Goal: Task Accomplishment & Management: Use online tool/utility

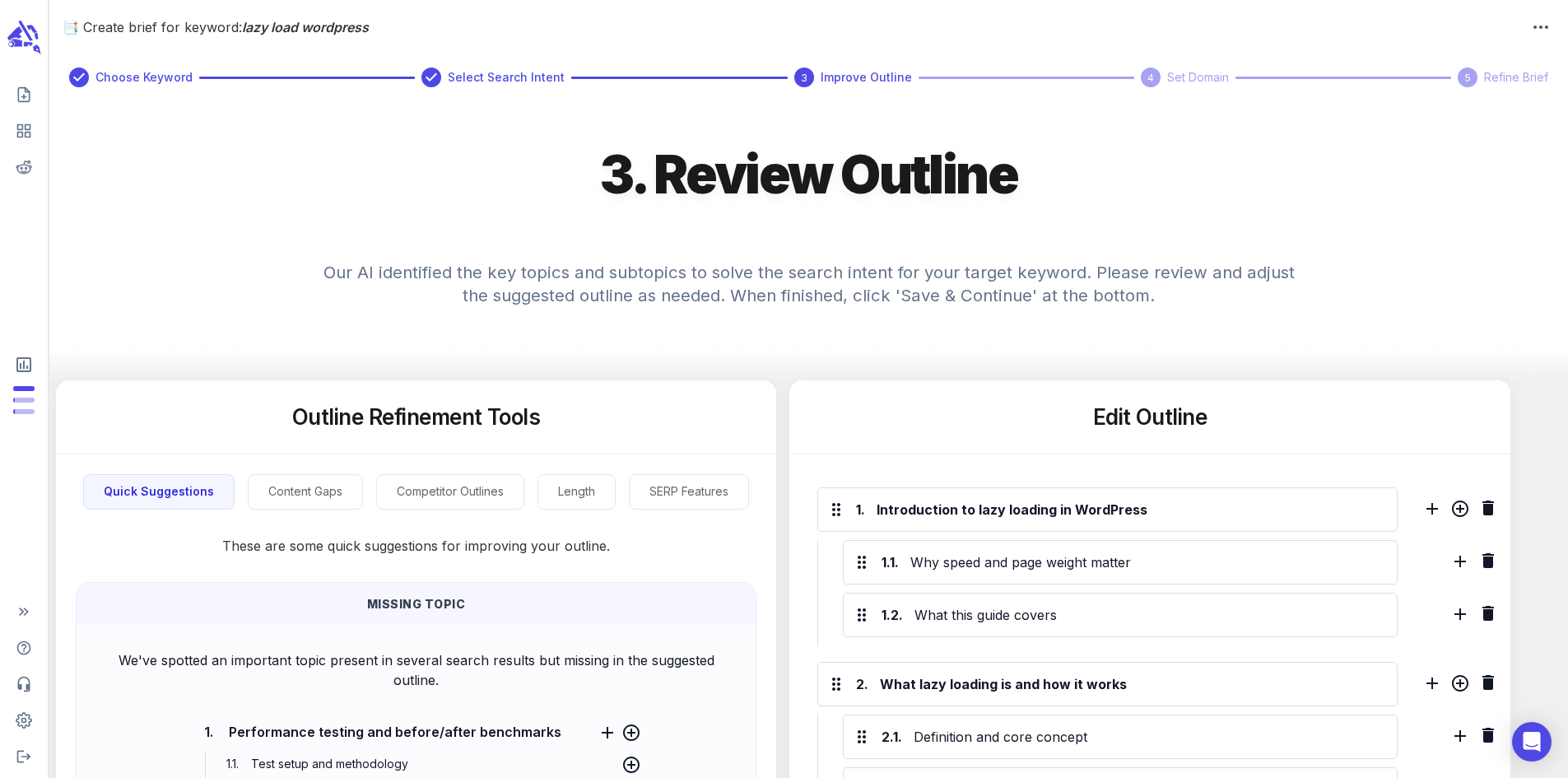
scroll to position [90, 0]
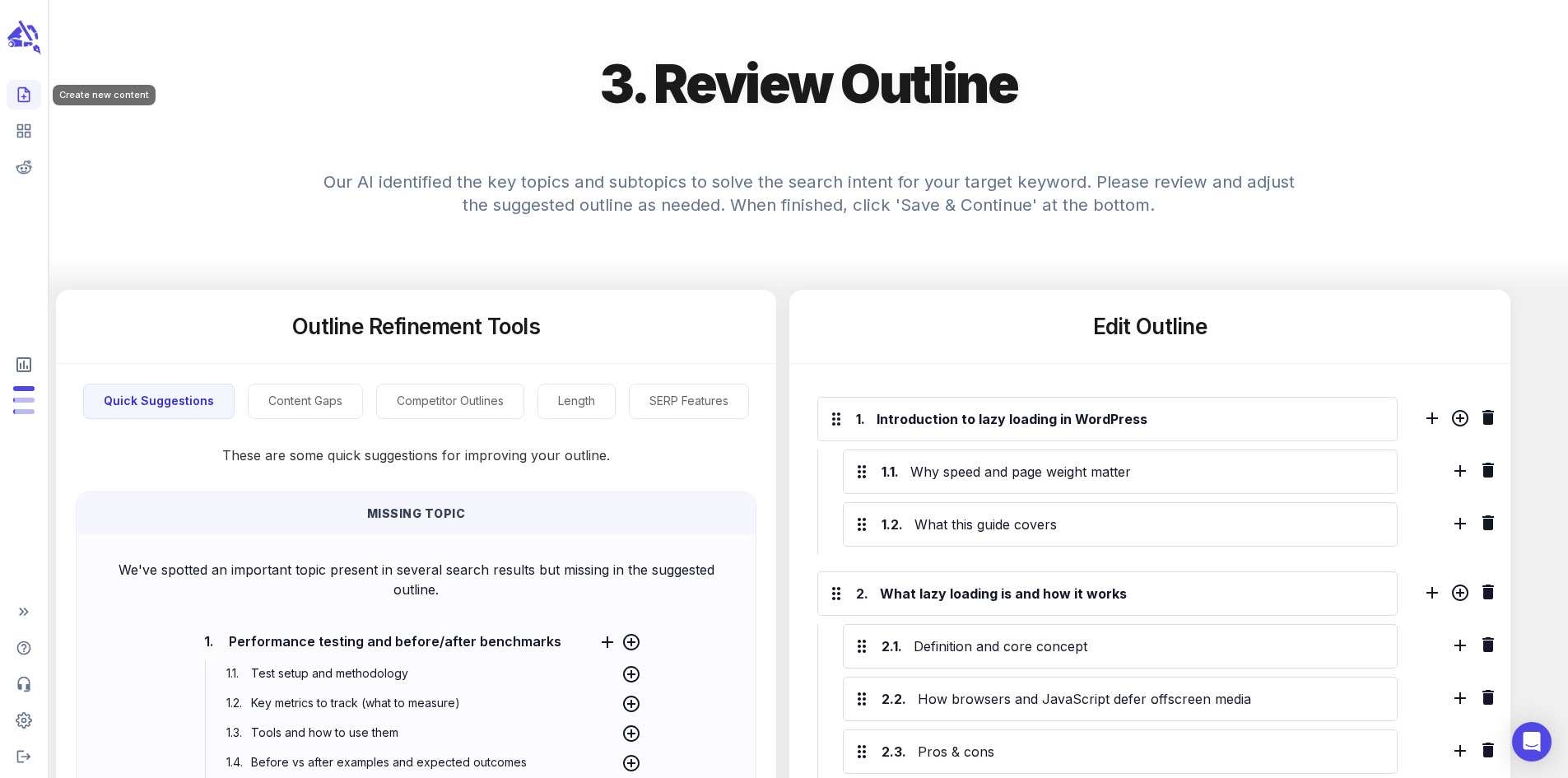
click at [25, 98] on icon "Create new content" at bounding box center [24, 95] width 16 height 16
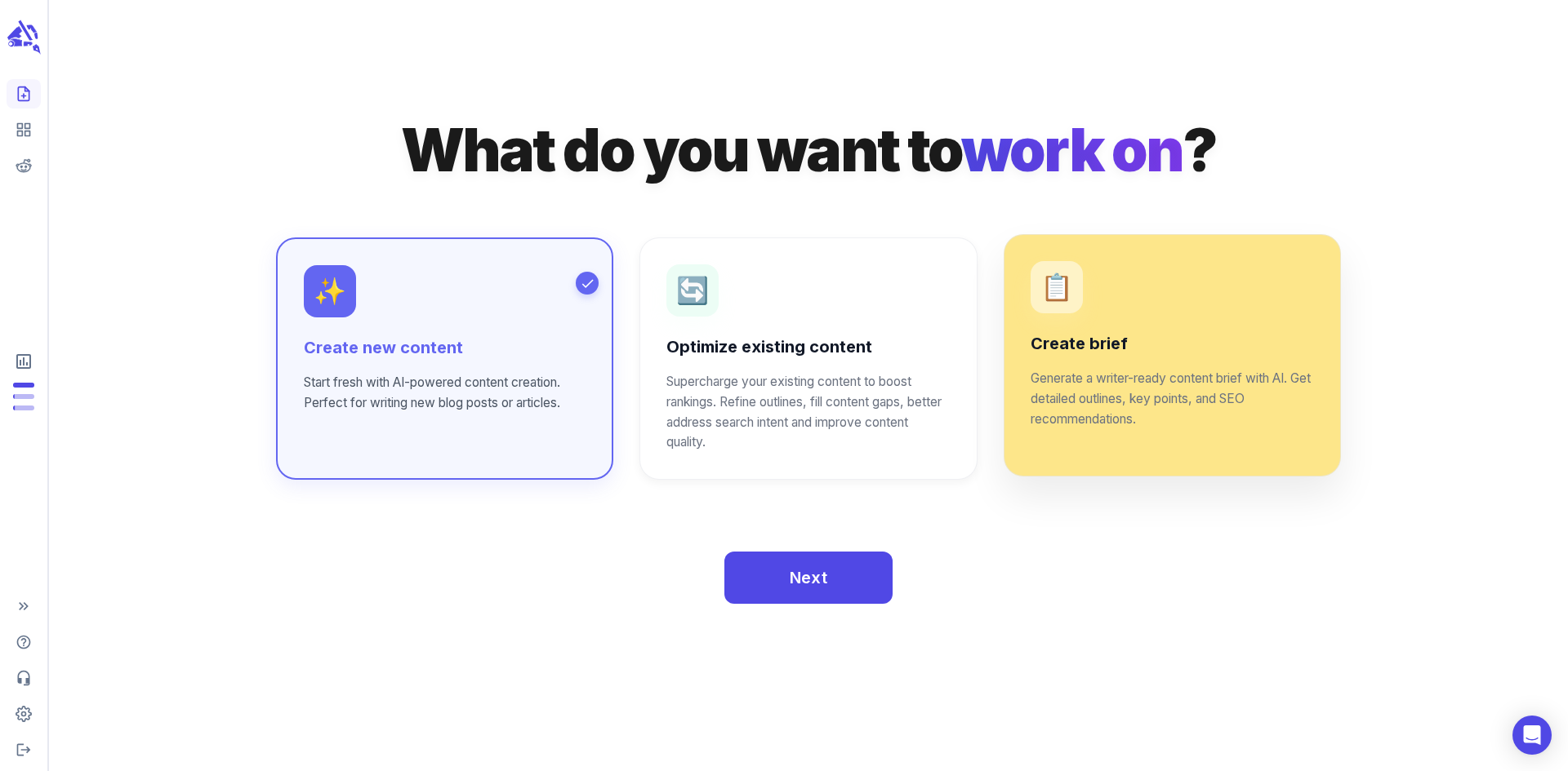
click at [1086, 388] on p "Generate a writer-ready content brief with AI. Get detailed outlines, key point…" at bounding box center [1172, 400] width 284 height 61
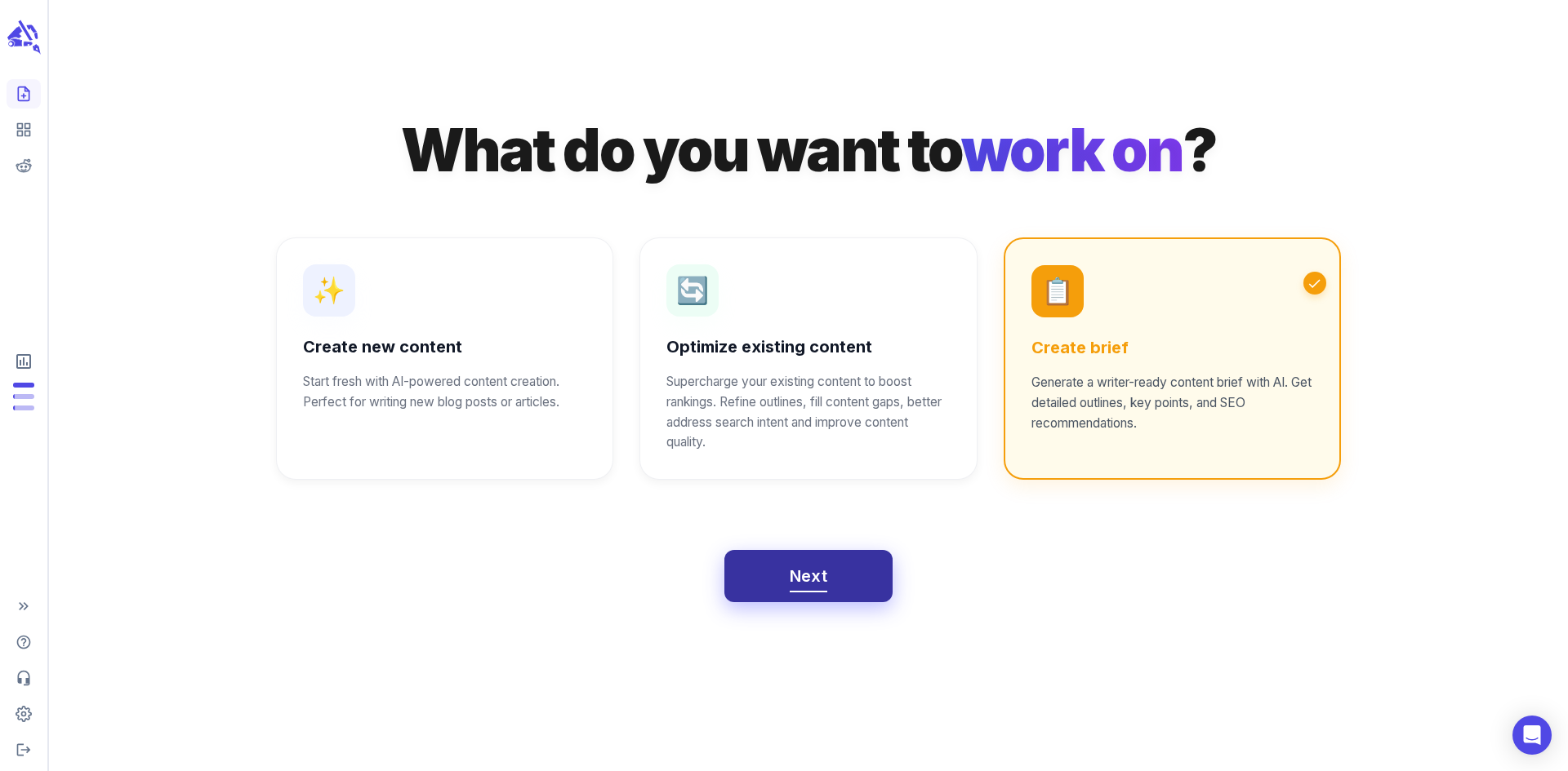
click at [826, 594] on button "Next" at bounding box center [808, 576] width 169 height 52
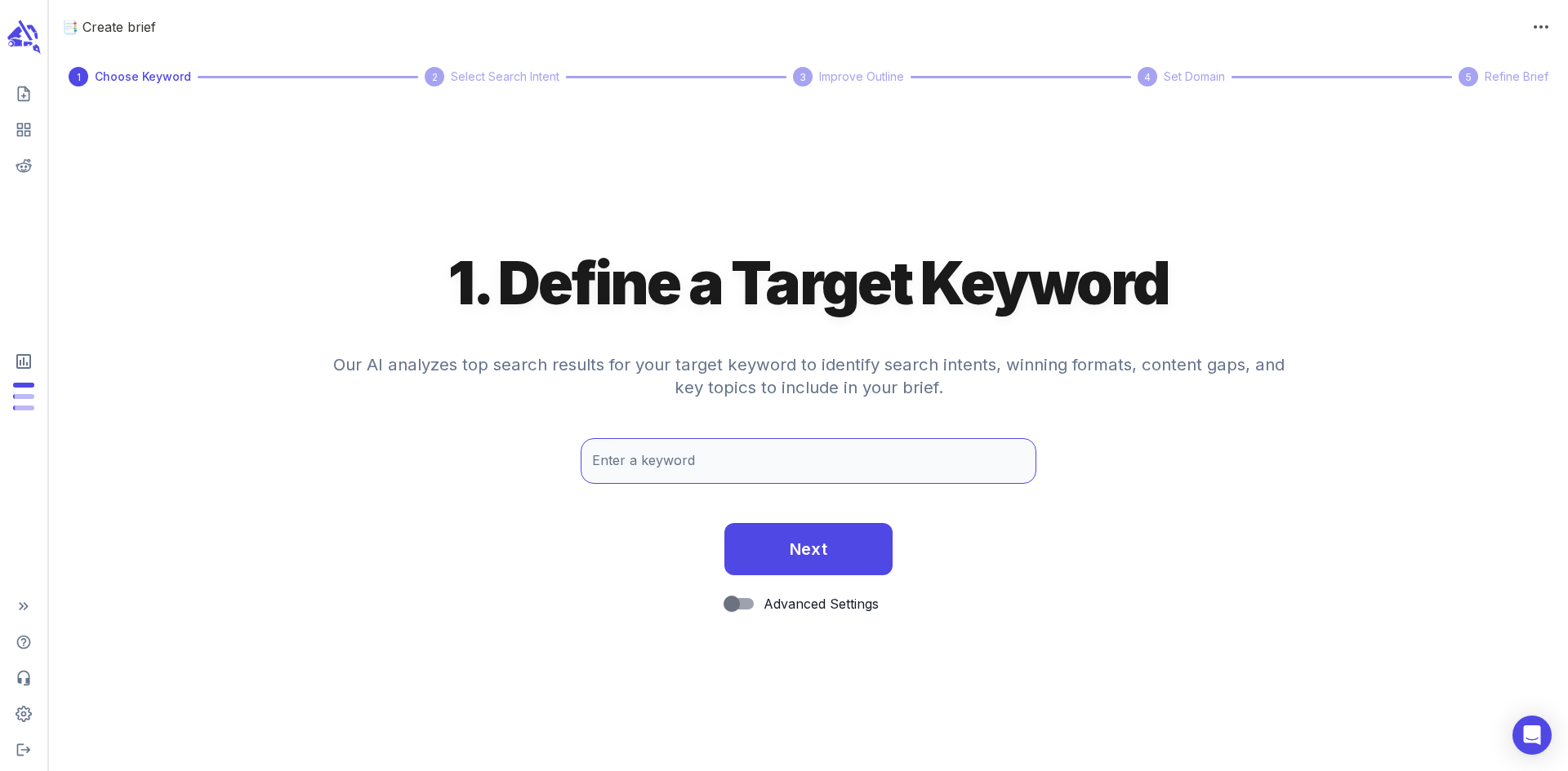
click at [792, 463] on input "Enter a keyword" at bounding box center [808, 460] width 455 height 46
paste input "https://imagify.io/blog/image-optimization-tips-ecommerce/"
drag, startPoint x: 955, startPoint y: 460, endPoint x: 308, endPoint y: 440, distance: 647.3
click at [308, 440] on div "Enter a keyword https://imagify.io/blog/image-optimization-tips-ecommerce/ Ente…" at bounding box center [807, 474] width 1518 height 72
paste input "Image optimization ecommerce"
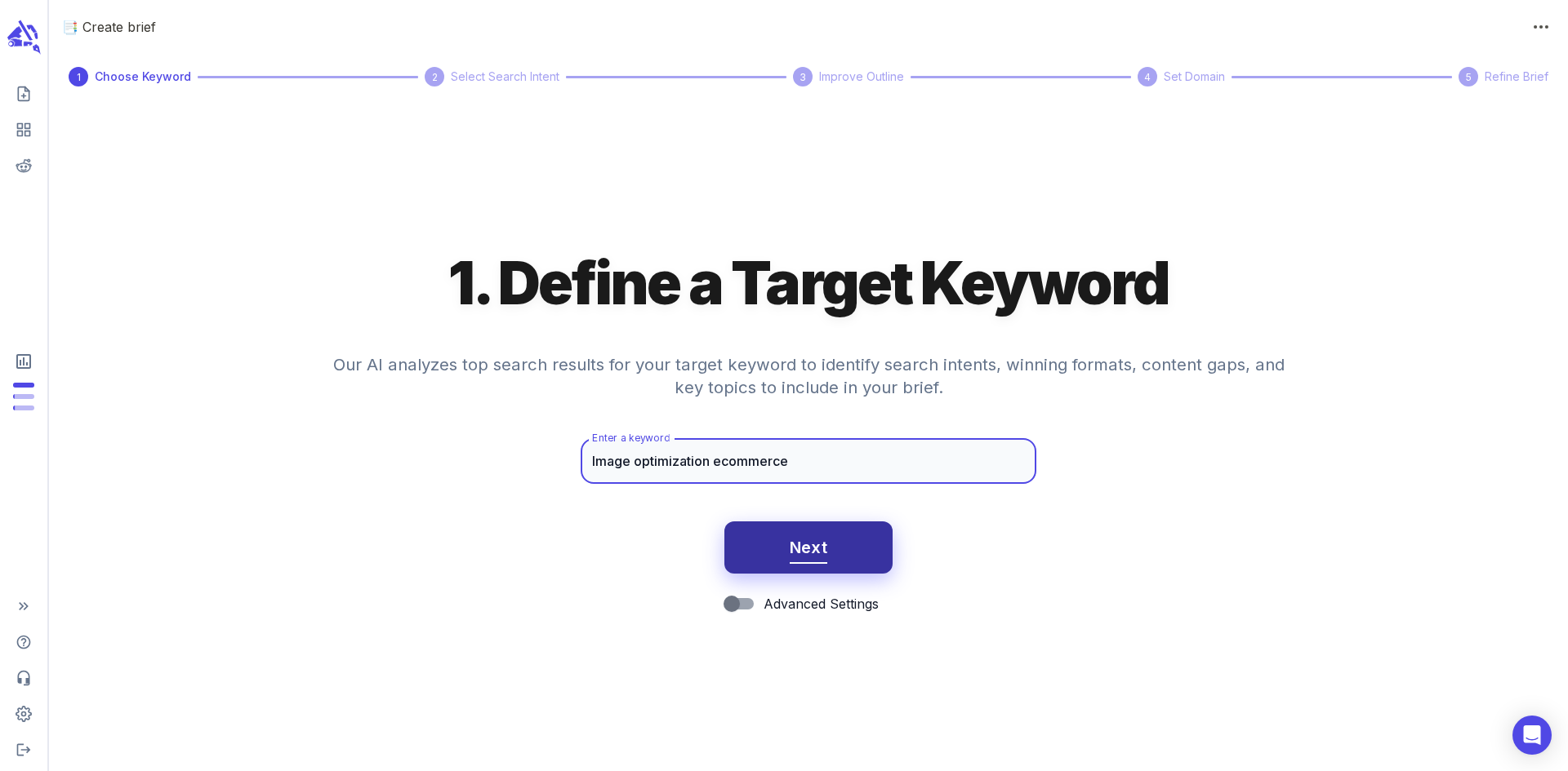
type input "Image optimization ecommerce"
click at [808, 548] on span "Next" at bounding box center [808, 548] width 38 height 29
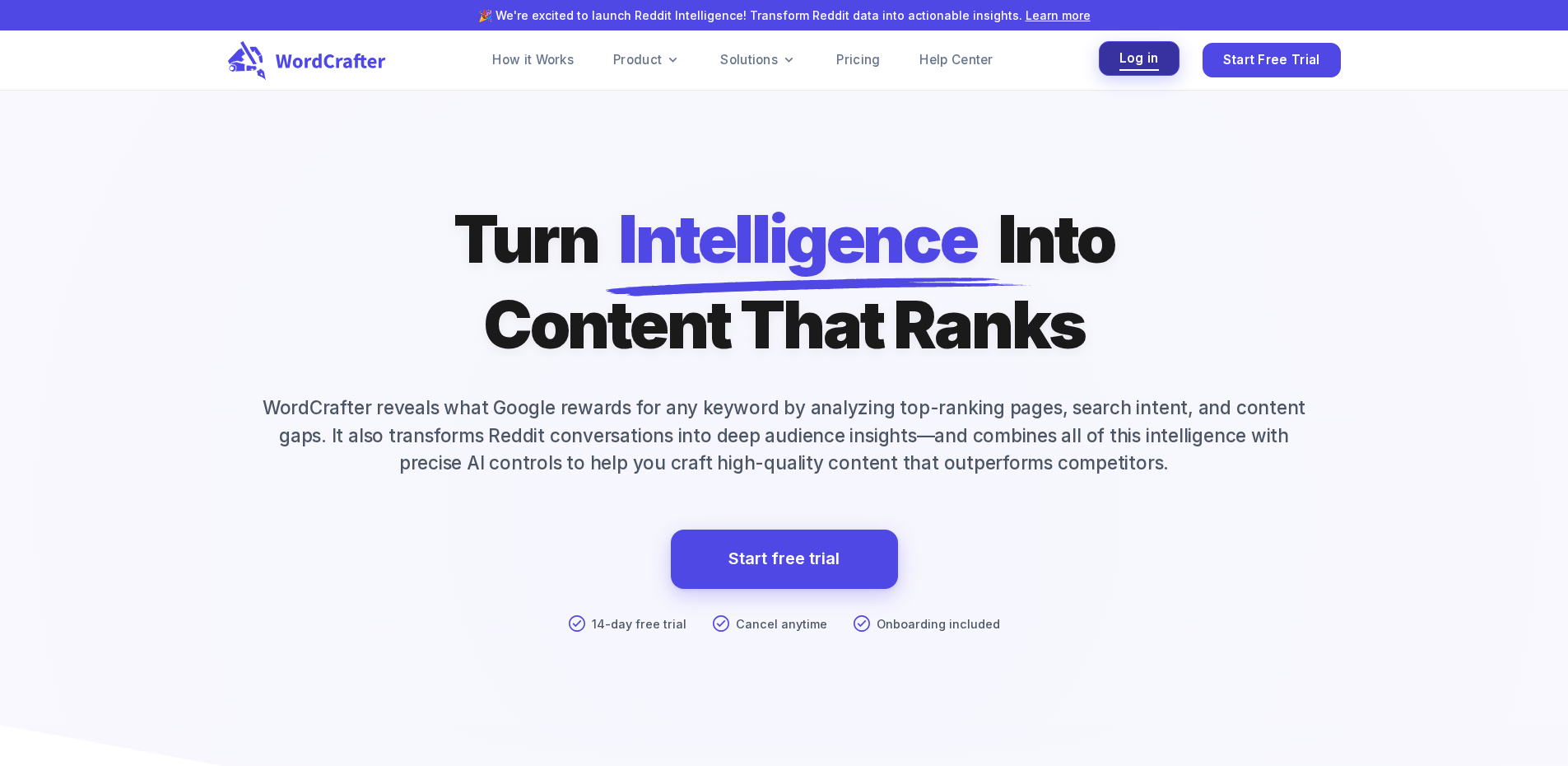
click at [1116, 57] on button "Log in" at bounding box center [1139, 58] width 81 height 36
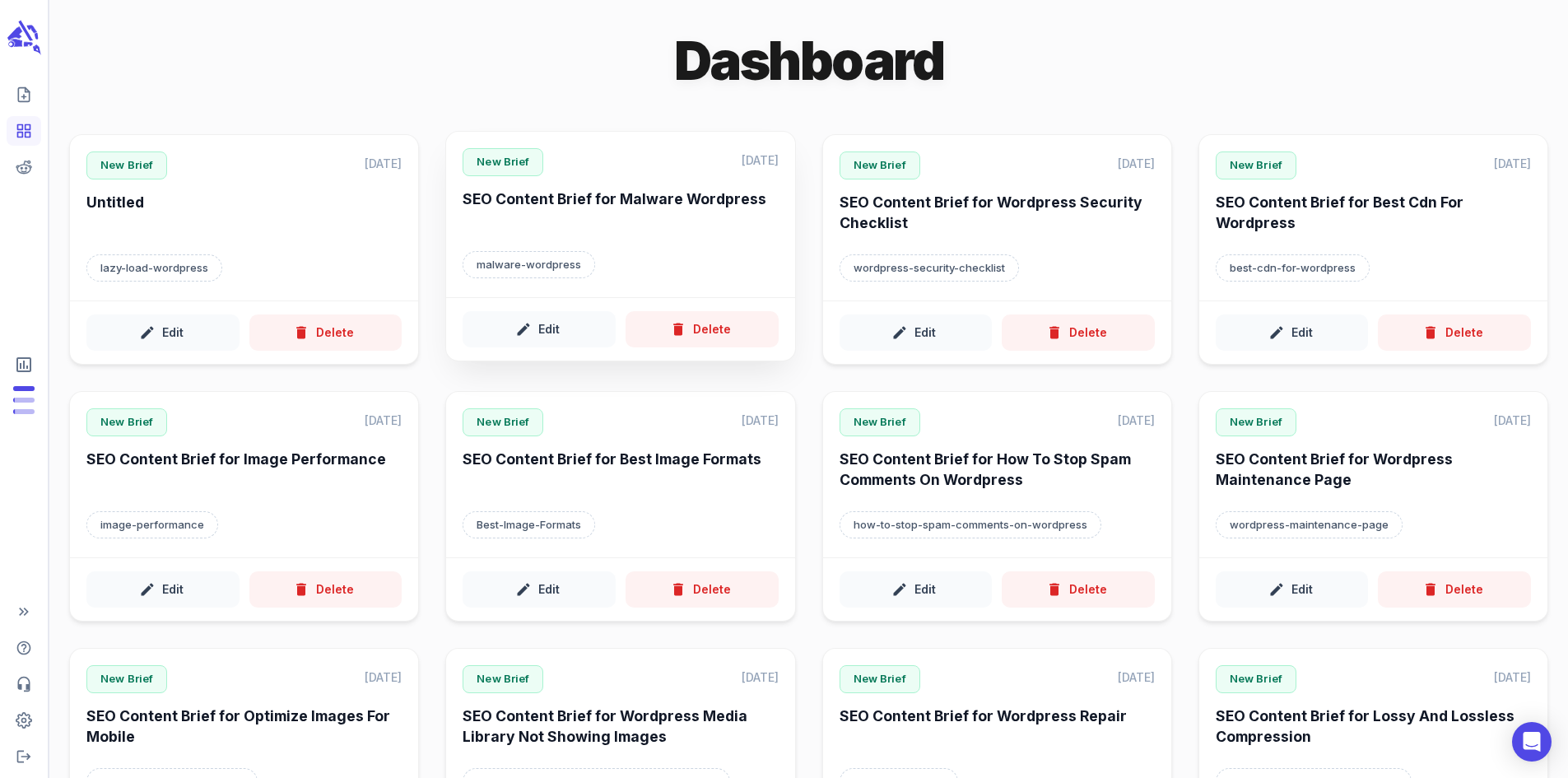
click at [596, 207] on h6 "SEO Content Brief for Malware Wordpress" at bounding box center [620, 212] width 315 height 46
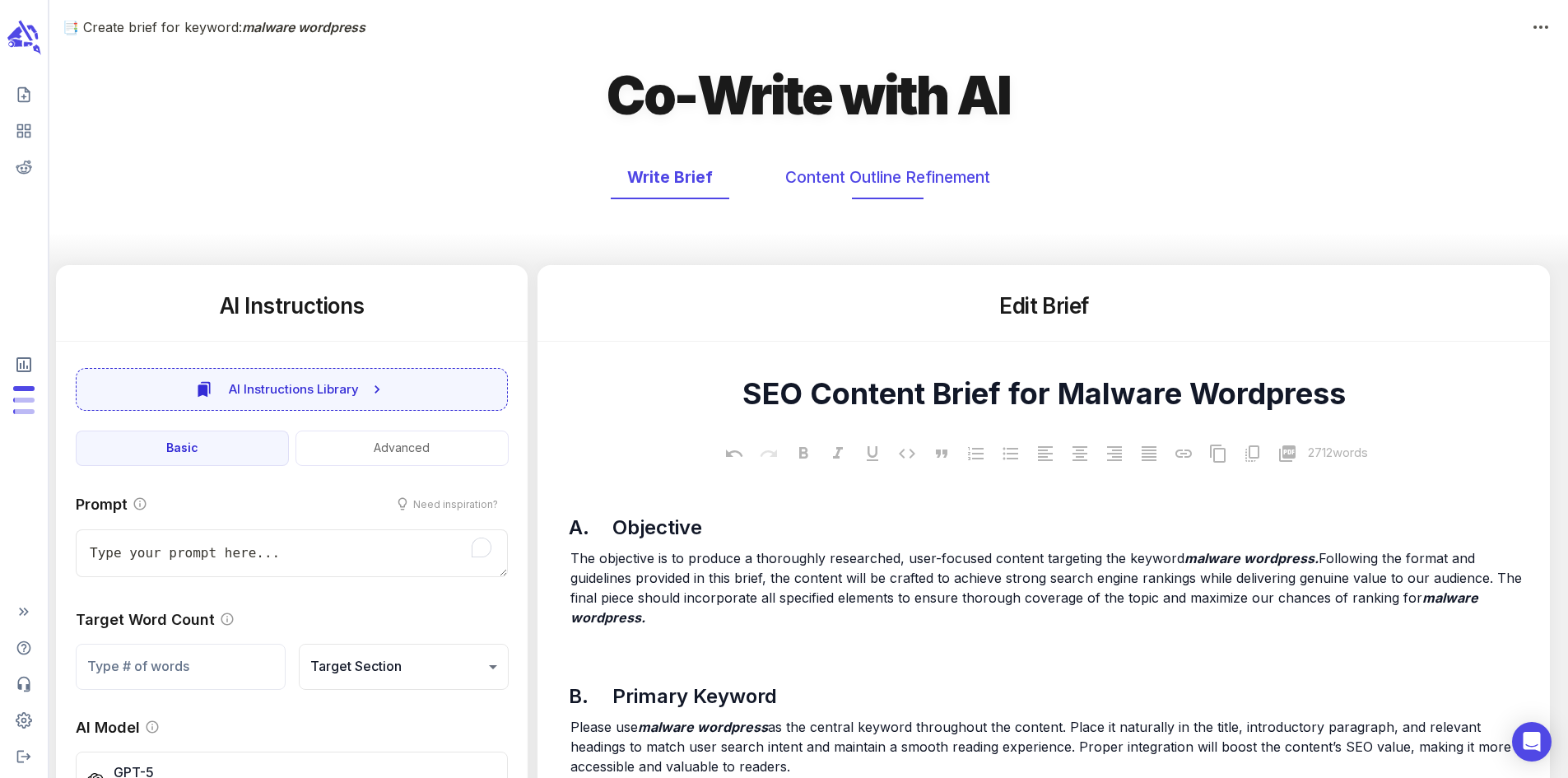
type textarea "x"
click at [815, 190] on button "Content Outline Refinement" at bounding box center [887, 178] width 238 height 44
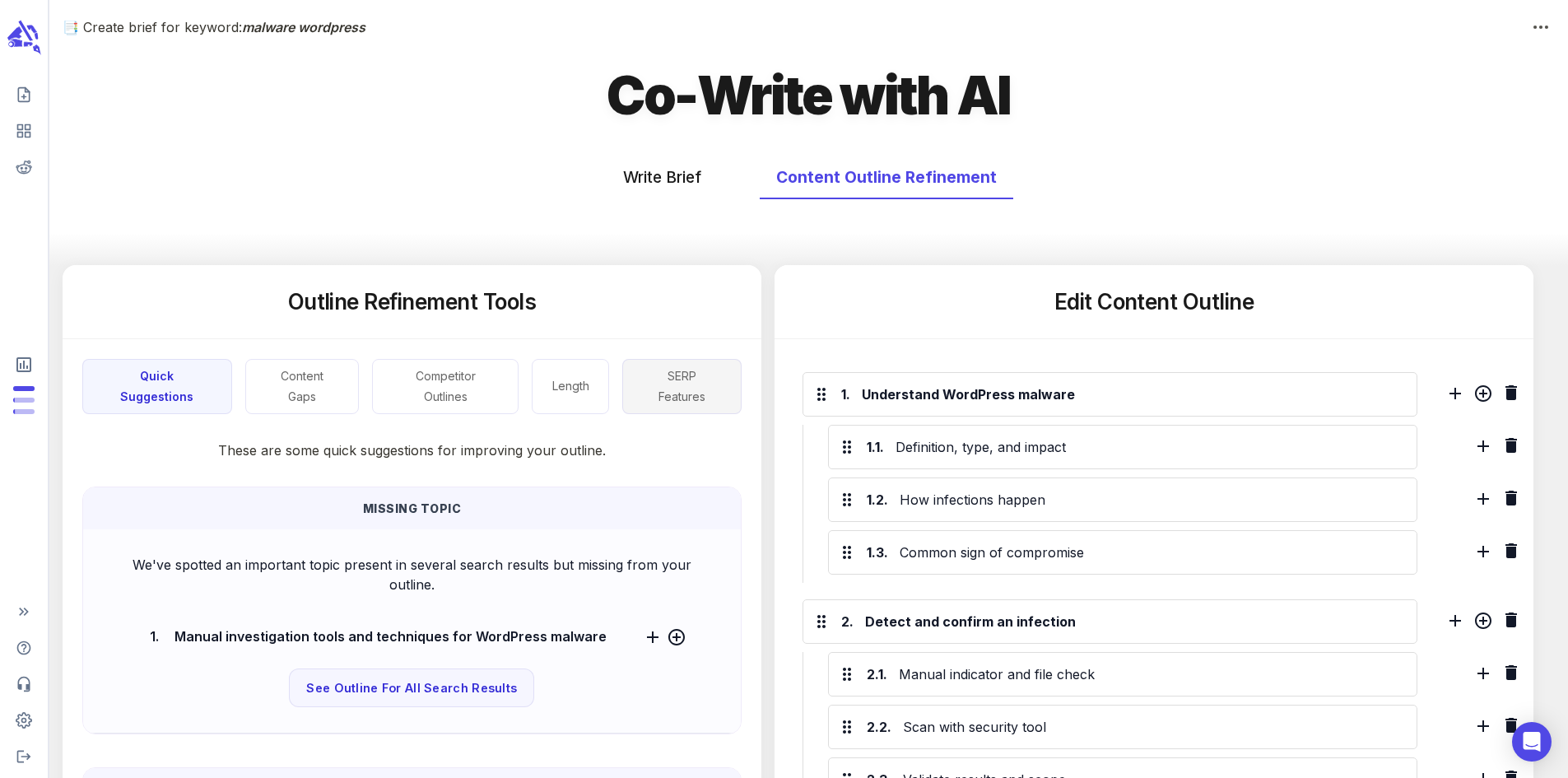
click at [652, 377] on button "SERP Features" at bounding box center [681, 386] width 118 height 56
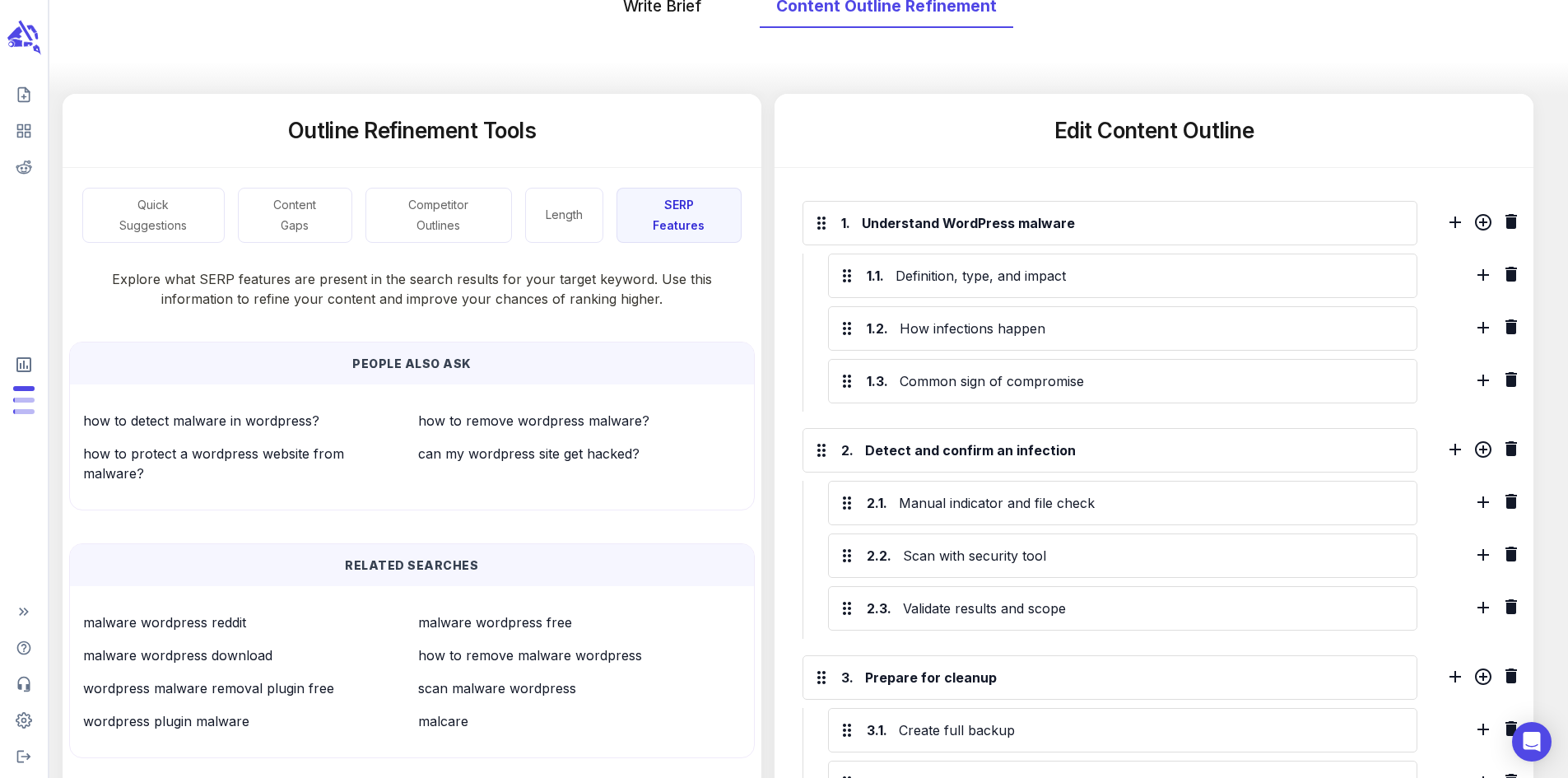
scroll to position [174, 0]
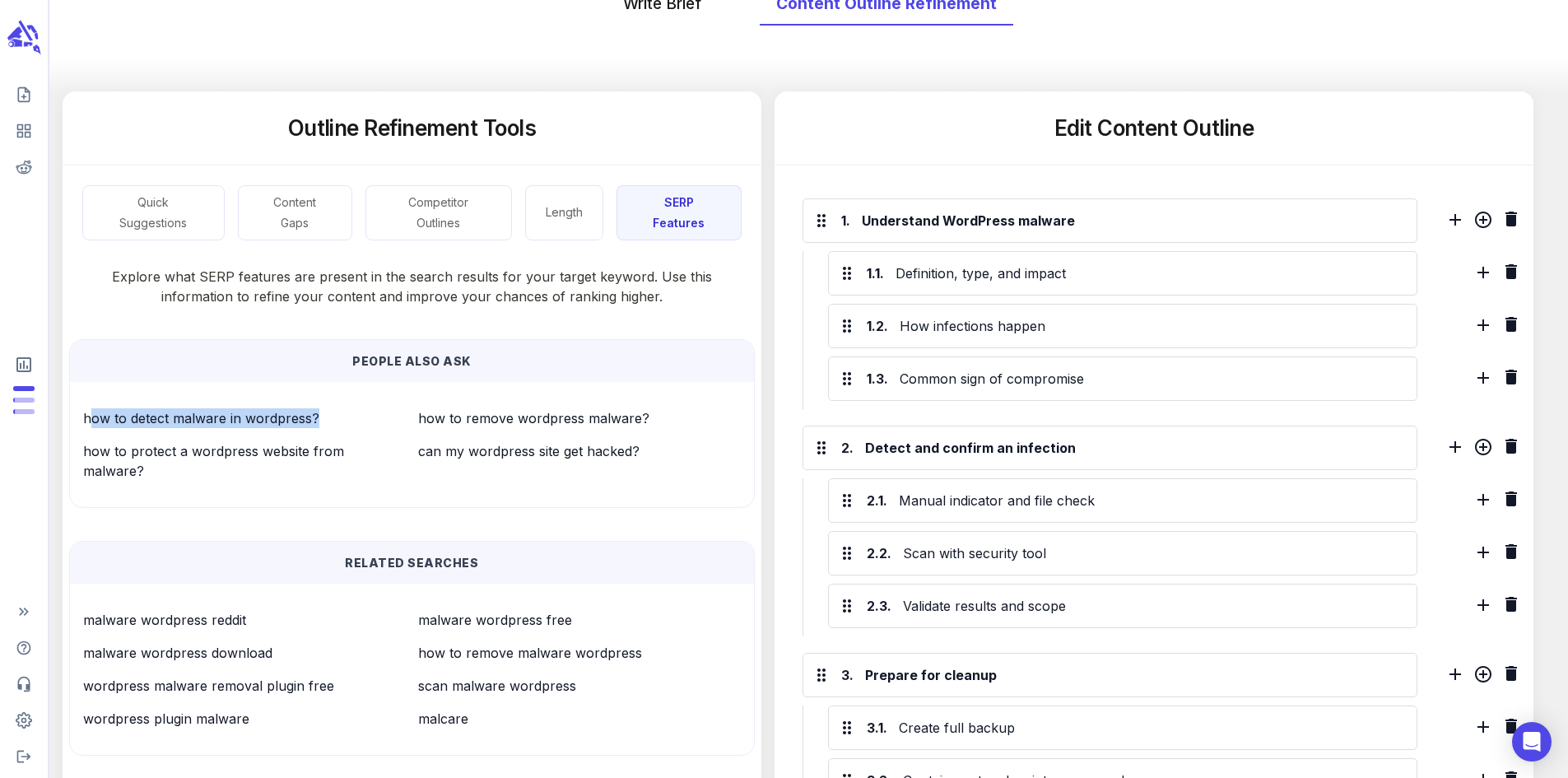
drag, startPoint x: 94, startPoint y: 395, endPoint x: 401, endPoint y: 420, distance: 308.0
click at [401, 420] on div "how to detect malware in wordpress?" at bounding box center [238, 412] width 335 height 33
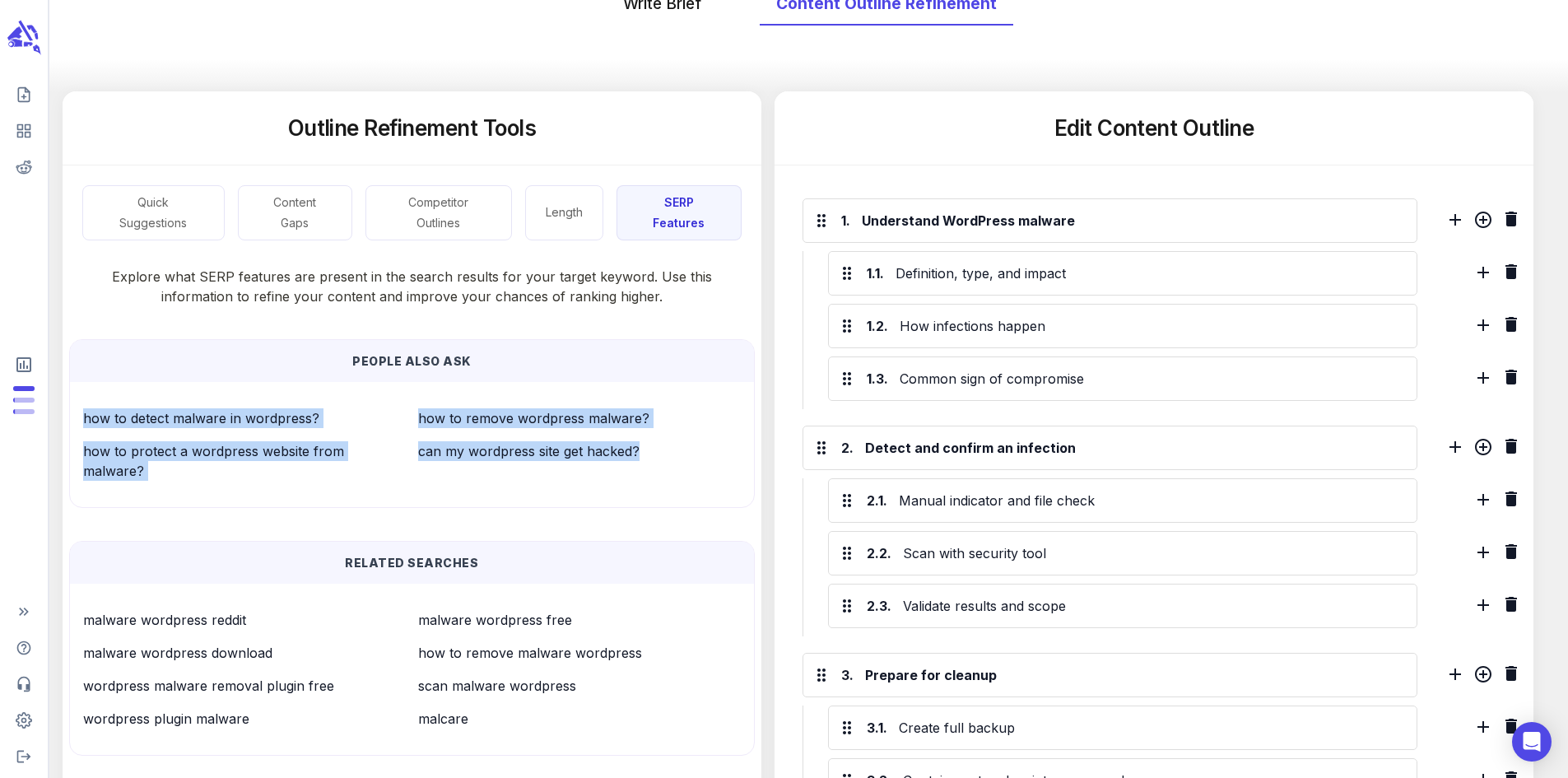
drag, startPoint x: 85, startPoint y: 416, endPoint x: 649, endPoint y: 447, distance: 564.9
click at [649, 447] on div "how to detect malware in wordpress? how to remove wordpress malware? how to pro…" at bounding box center [405, 438] width 671 height 86
copy div "how to detect malware in wordpress? how to remove wordpress malware? how to pro…"
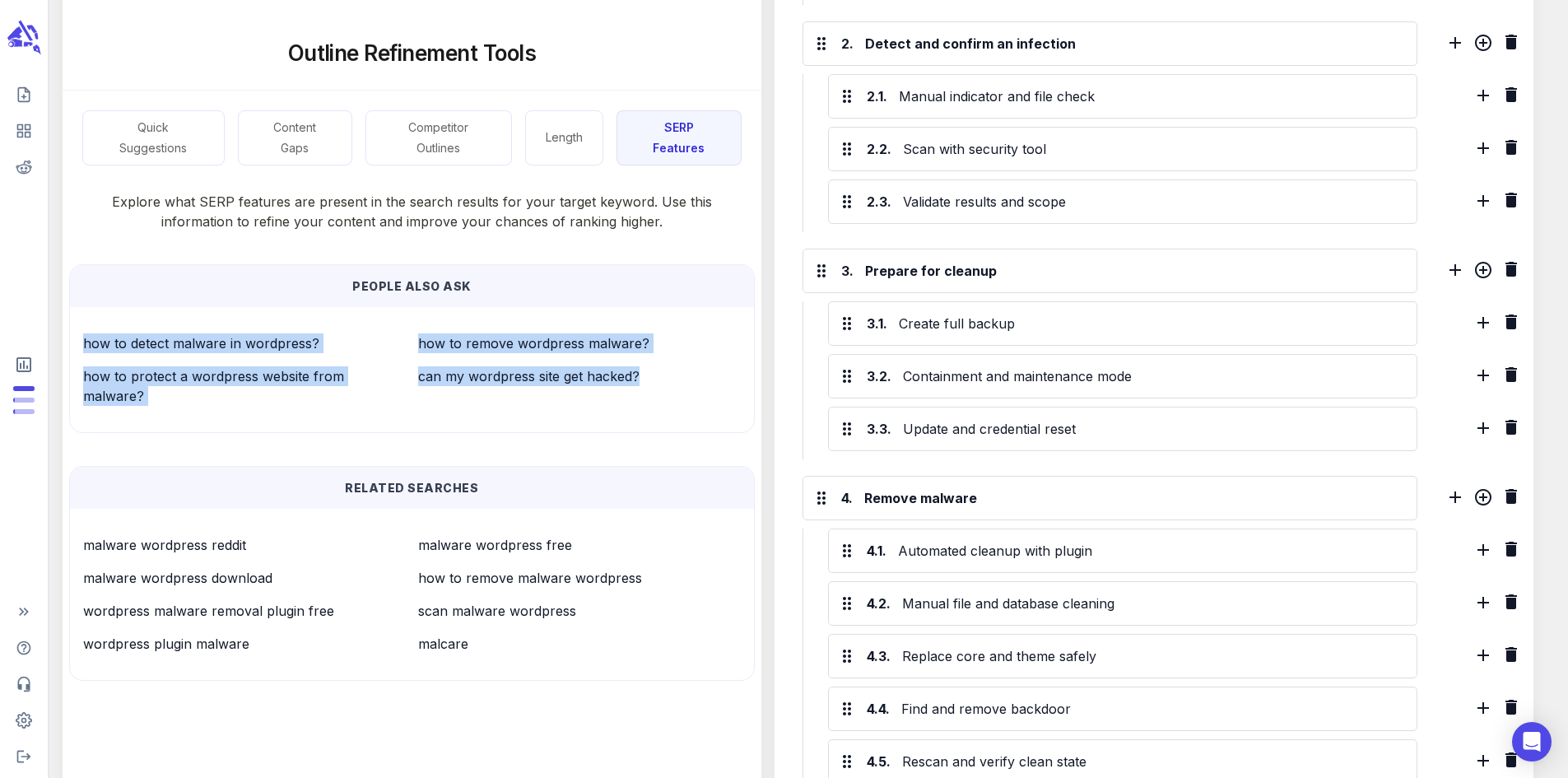
scroll to position [578, 0]
